Goal: Check status

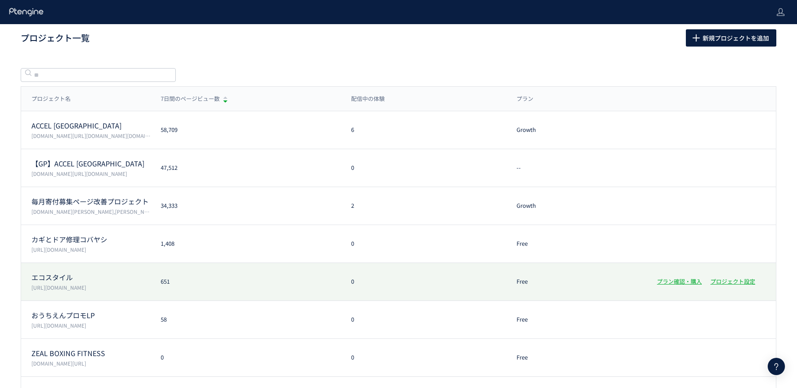
click at [95, 282] on div "エコスタイル [URL][DOMAIN_NAME]" at bounding box center [85, 281] width 129 height 19
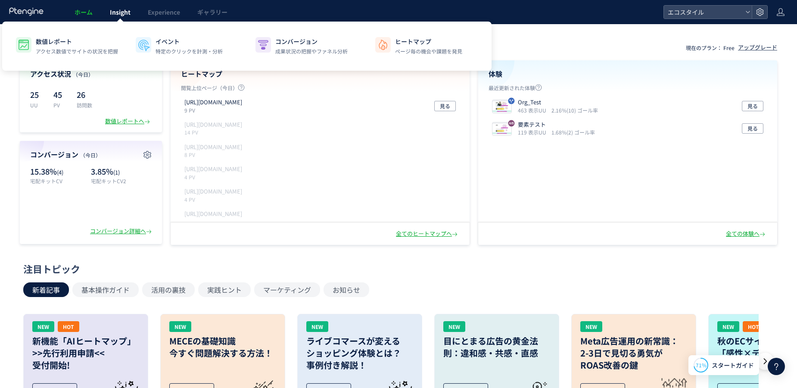
click at [129, 13] on span "Insight" at bounding box center [120, 12] width 21 height 9
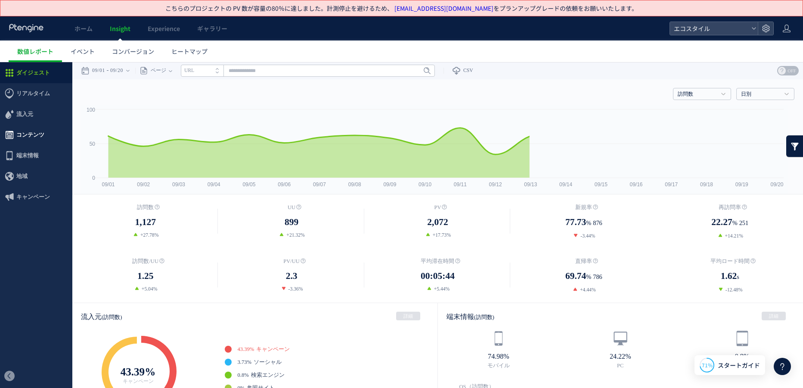
click at [18, 138] on span "コンテンツ" at bounding box center [30, 134] width 28 height 21
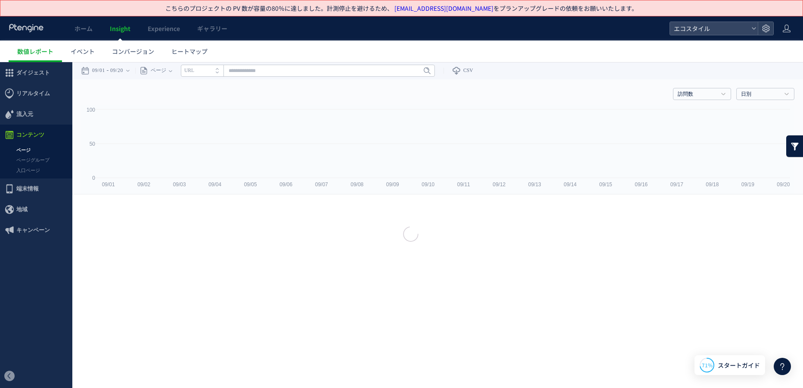
click at [24, 169] on div at bounding box center [401, 194] width 803 height 388
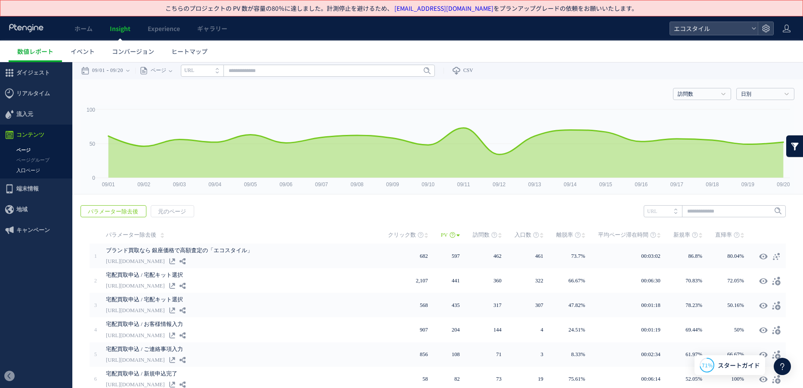
click at [28, 171] on link "入口ページ" at bounding box center [36, 170] width 72 height 10
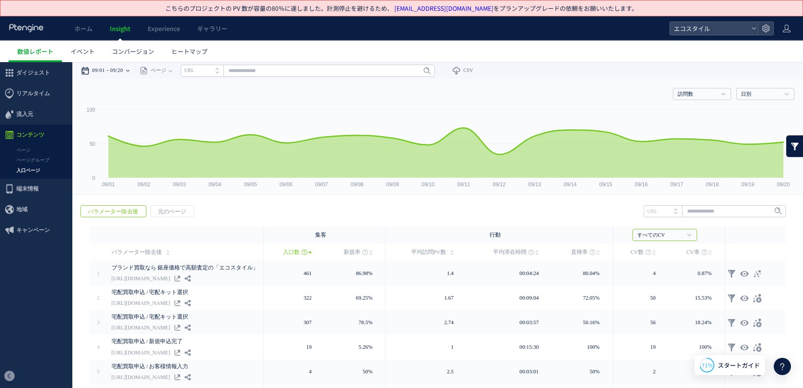
click at [123, 69] on time "09/20" at bounding box center [116, 70] width 13 height 17
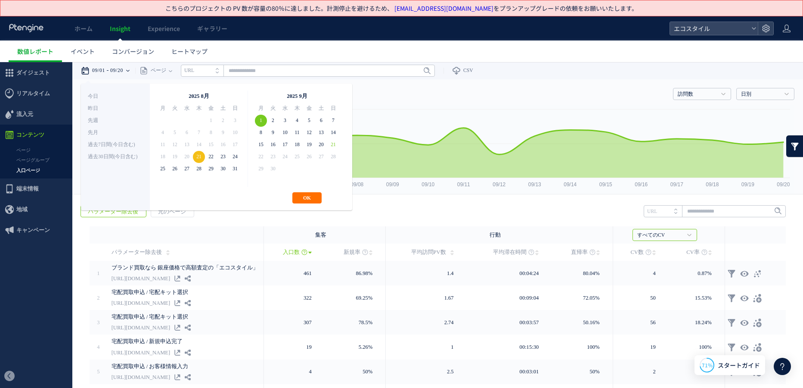
click at [334, 151] on span "28" at bounding box center [333, 157] width 12 height 12
click at [304, 197] on button "OK" at bounding box center [306, 197] width 29 height 11
